Goal: Task Accomplishment & Management: Use online tool/utility

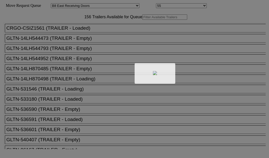
select select "536"
select select "8223"
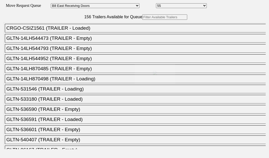
click at [79, 32] on body "Move Request Queue Area Started [GEOGRAPHIC_DATA][PERSON_NAME][PERSON_NAME] [GE…" at bounding box center [134, 85] width 265 height 167
click at [79, 33] on div at bounding box center [134, 79] width 269 height 158
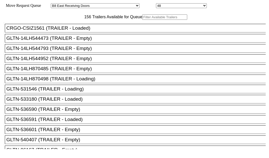
click at [142, 20] on input "text" at bounding box center [164, 16] width 45 height 5
paste input "XPOU420116"
type input "XPOU420116"
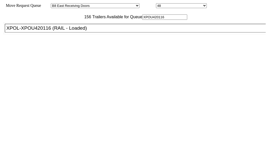
click at [37, 31] on div "XPOL-XPOU420116 (RAIL - Loaded)" at bounding box center [137, 28] width 262 height 6
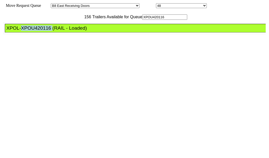
click at [37, 31] on div "XPOL-XPOU420116 (RAIL - Loaded)" at bounding box center [137, 28] width 262 height 6
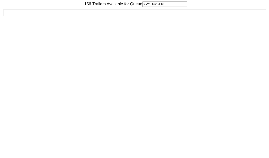
scroll to position [20, 0]
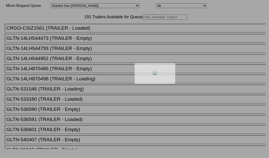
click at [96, 35] on div at bounding box center [134, 79] width 269 height 158
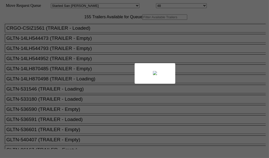
click at [95, 34] on div at bounding box center [134, 79] width 269 height 158
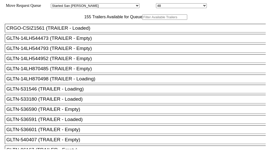
click at [142, 20] on input "text" at bounding box center [164, 16] width 45 height 5
paste input "XPOU421531"
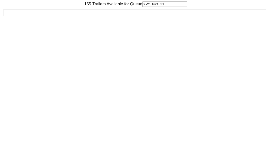
scroll to position [20, 0]
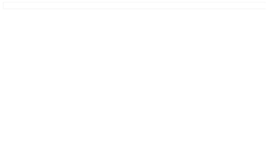
type input "XPOU421531"
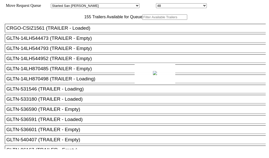
click at [82, 32] on body "Move Request Queue Area Started [GEOGRAPHIC_DATA][PERSON_NAME][PERSON_NAME] [GE…" at bounding box center [134, 85] width 265 height 167
paste input "XPOU425135"
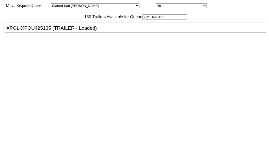
type input "XPOU425135"
click at [42, 31] on div "XPOL-XPOU425135 (TRAILER - Loaded)" at bounding box center [137, 28] width 262 height 6
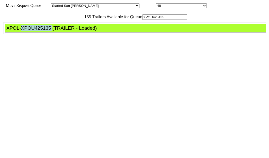
click at [42, 31] on div "XPOL-XPOU425135 (TRAILER - Loaded)" at bounding box center [137, 28] width 262 height 6
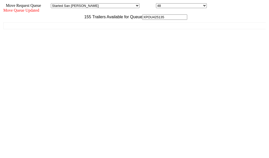
scroll to position [20, 0]
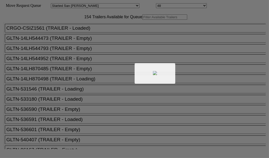
click at [67, 34] on div at bounding box center [134, 79] width 269 height 158
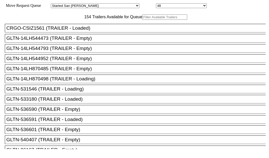
click at [142, 20] on input "text" at bounding box center [164, 16] width 45 height 5
paste input "TA120107"
type input "TA120107"
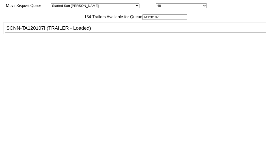
click at [41, 31] on div "SCNN-TA120107! (TRAILER - Loaded)" at bounding box center [137, 28] width 262 height 6
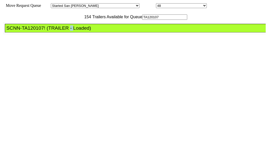
drag, startPoint x: 41, startPoint y: 46, endPoint x: 114, endPoint y: 64, distance: 76.0
click at [41, 31] on div "SCNN-TA120107! (TRAILER - Loaded)" at bounding box center [137, 28] width 262 height 6
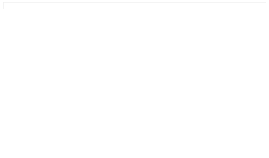
scroll to position [20, 0]
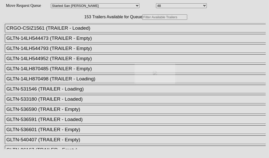
click at [65, 31] on div at bounding box center [134, 79] width 269 height 158
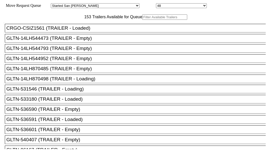
click at [142, 20] on input "text" at bounding box center [164, 16] width 45 height 5
paste input "XPOU423660"
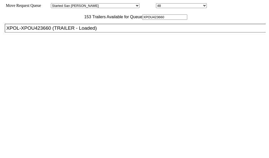
type input "XPOU423660"
click at [40, 31] on div "XPOL-XPOU423660 (TRAILER - Loaded)" at bounding box center [137, 28] width 262 height 6
drag, startPoint x: 40, startPoint y: 54, endPoint x: 47, endPoint y: 53, distance: 6.9
click at [40, 31] on div "XPOL-XPOU423660 (TRAILER - Loaded)" at bounding box center [137, 28] width 262 height 6
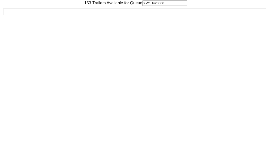
scroll to position [20, 0]
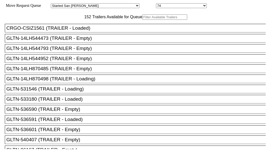
click at [142, 20] on input "text" at bounding box center [164, 16] width 45 height 5
paste input "155161"
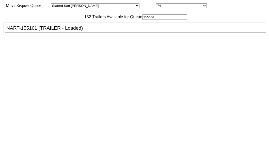
type input "155161"
click at [37, 31] on div "NART-155161 (TRAILER - Loaded)" at bounding box center [137, 28] width 262 height 6
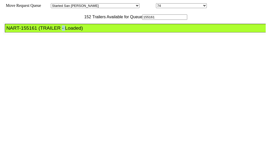
click at [37, 31] on div "NART-155161 (TRAILER - Loaded)" at bounding box center [137, 28] width 262 height 6
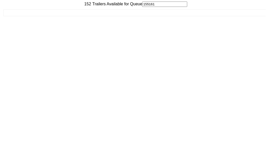
scroll to position [20, 0]
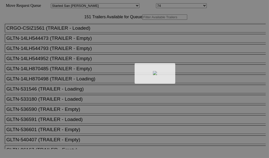
click at [90, 31] on div at bounding box center [134, 79] width 269 height 158
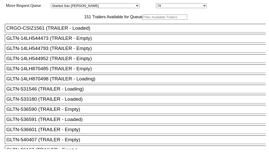
click at [142, 20] on input "text" at bounding box center [164, 16] width 45 height 5
paste input "241078"
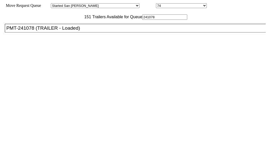
type input "241078"
click at [40, 31] on div "PMT-241078 (TRAILER - Loaded)" at bounding box center [137, 28] width 262 height 6
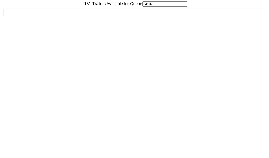
scroll to position [20, 0]
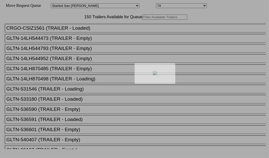
click at [74, 36] on div at bounding box center [134, 79] width 269 height 158
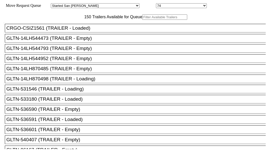
click at [142, 20] on input "text" at bounding box center [164, 16] width 45 height 5
paste input "TA217348"
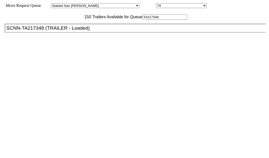
type input "TA217348"
click at [37, 31] on div "SCNN-TA217348 (TRAILER - Loaded)" at bounding box center [137, 28] width 262 height 6
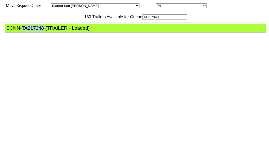
click at [37, 31] on div "SCNN-TA217348 (TRAILER - Loaded)" at bounding box center [137, 28] width 262 height 6
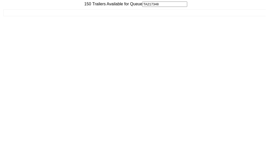
scroll to position [20, 0]
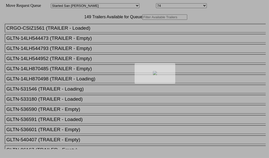
click at [87, 31] on div at bounding box center [134, 79] width 269 height 158
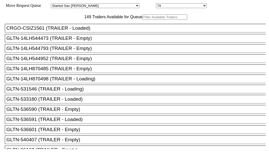
click at [142, 20] on input "text" at bounding box center [164, 16] width 45 height 5
paste input "240500"
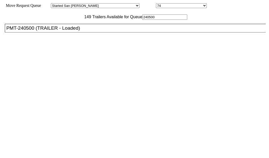
type input "240500"
click at [42, 31] on div "PMT-240500 (TRAILER - Loaded)" at bounding box center [137, 28] width 262 height 6
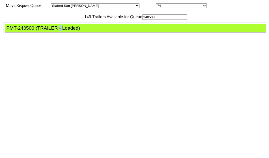
click at [42, 31] on div "PMT-240500 (TRAILER - Loaded)" at bounding box center [137, 28] width 262 height 6
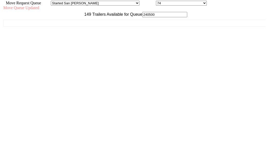
scroll to position [20, 0]
